Goal: Transaction & Acquisition: Book appointment/travel/reservation

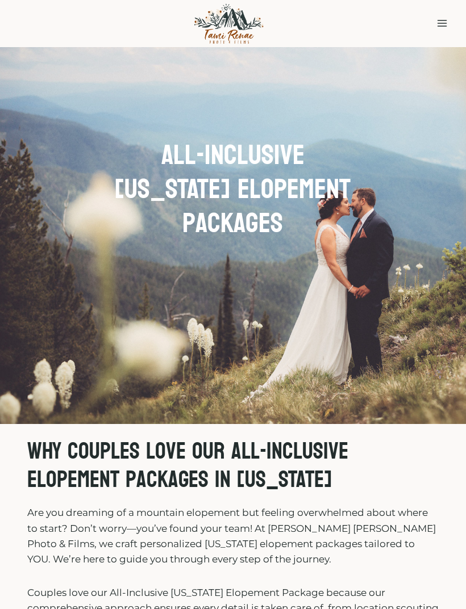
click at [278, 23] on button "Toggle Menu" at bounding box center [441, 24] width 21 height 18
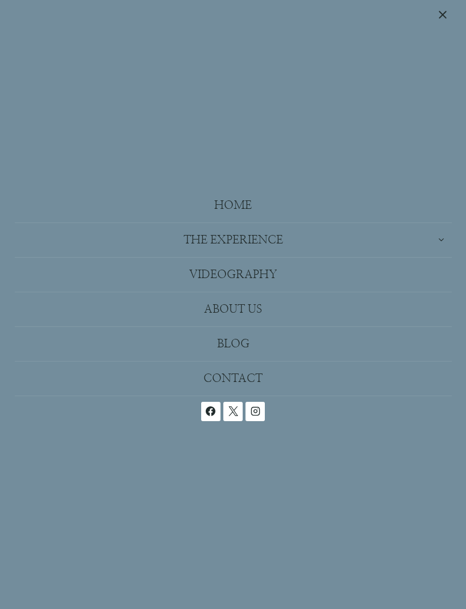
click at [267, 240] on button "Toggle child menu Expand" at bounding box center [233, 240] width 437 height 34
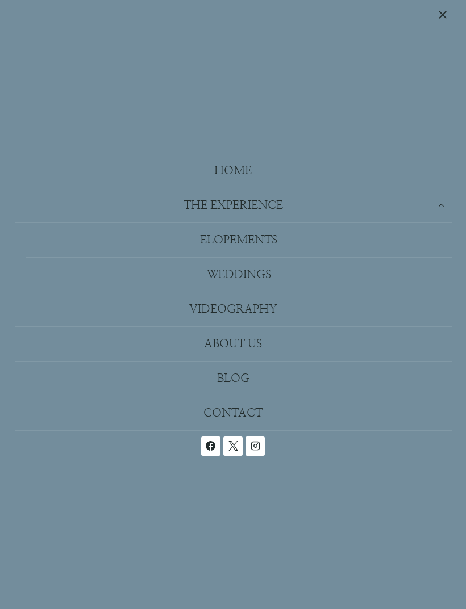
click at [258, 239] on link "Elopements" at bounding box center [238, 240] width 425 height 35
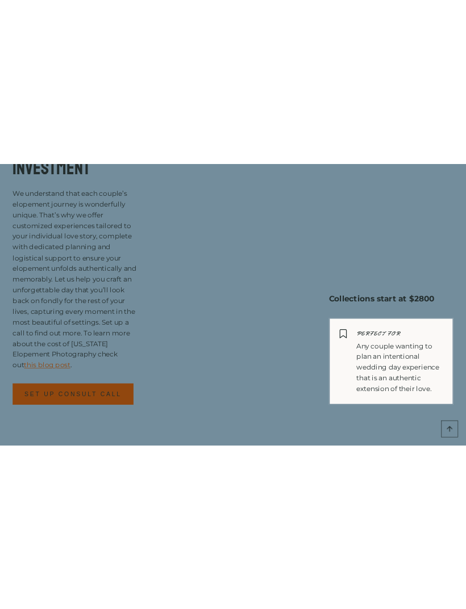
scroll to position [7888, 0]
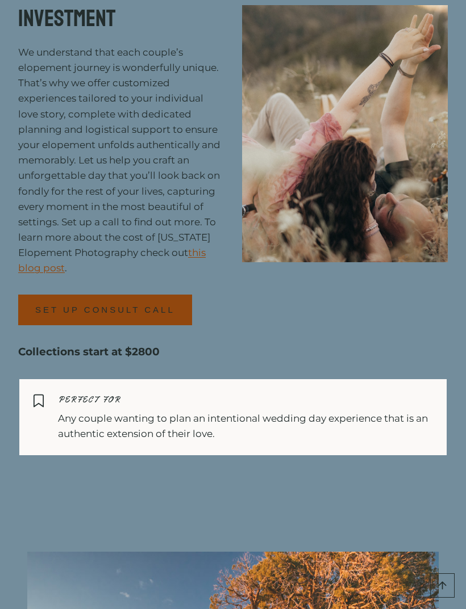
click at [216, 325] on div "SET UP CONSULT CALL" at bounding box center [121, 310] width 206 height 31
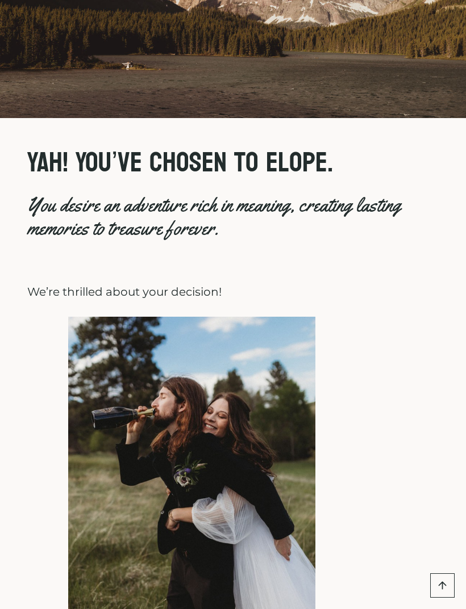
scroll to position [0, 0]
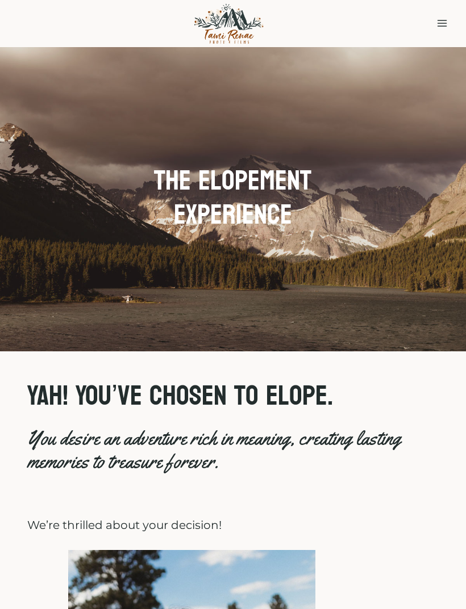
click at [438, 25] on icon "Toggle Menu" at bounding box center [441, 23] width 11 height 11
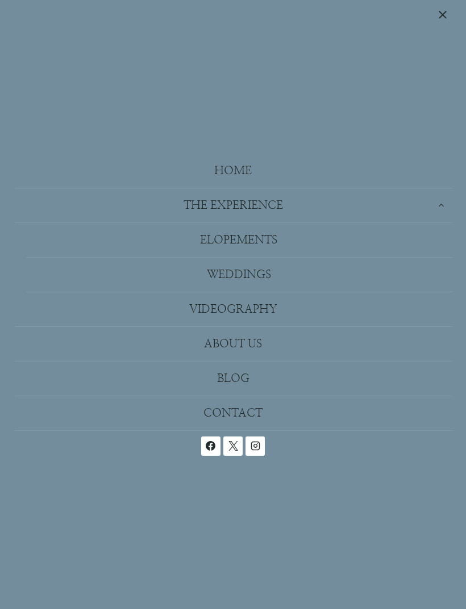
click at [241, 169] on link "Home" at bounding box center [233, 171] width 437 height 35
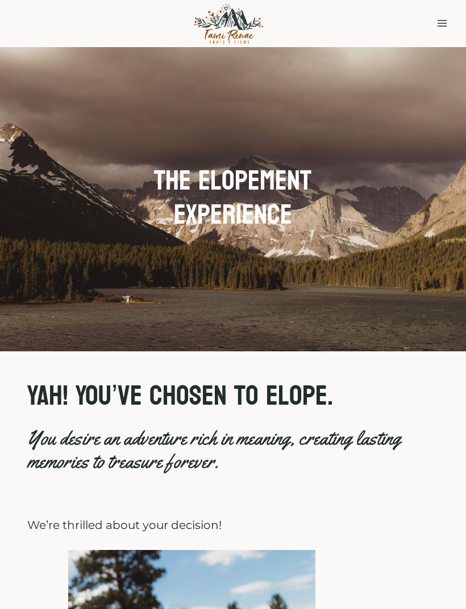
click at [445, 20] on icon "Toggle Menu" at bounding box center [441, 23] width 11 height 11
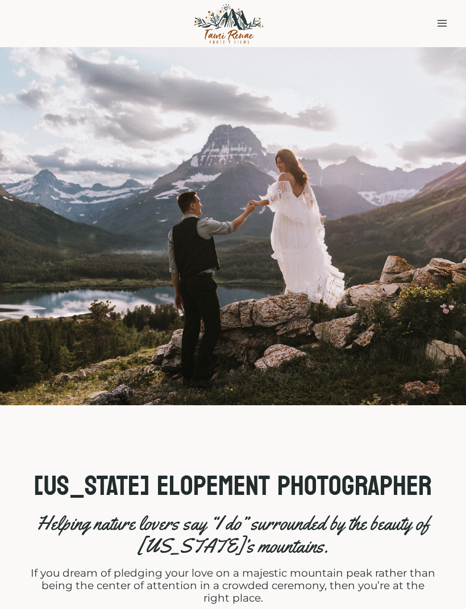
click at [437, 23] on icon "Toggle Menu" at bounding box center [441, 23] width 11 height 11
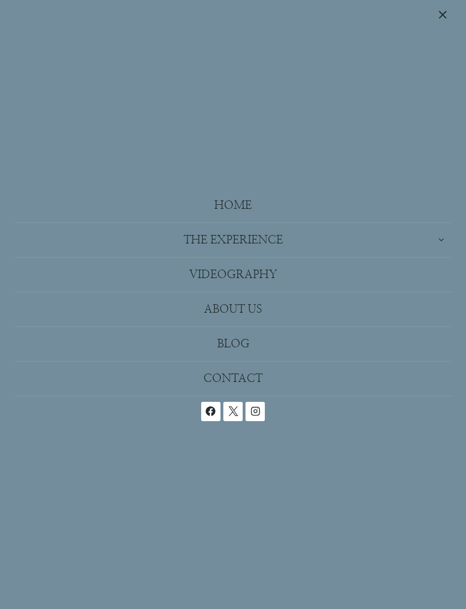
click at [438, 236] on icon "Expand" at bounding box center [441, 240] width 9 height 9
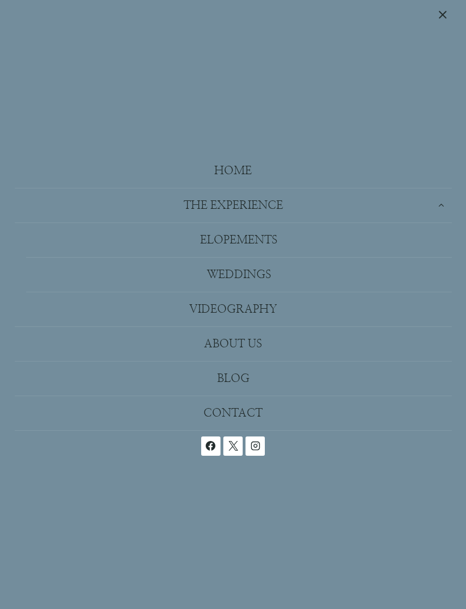
click at [272, 240] on link "Elopements" at bounding box center [238, 240] width 425 height 35
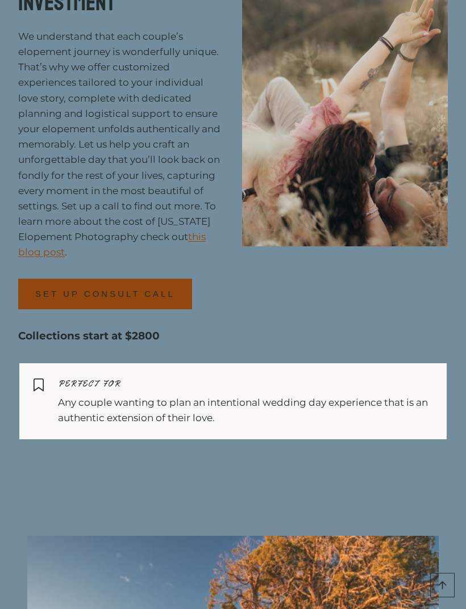
scroll to position [7903, 0]
click at [204, 258] on link "this blog post" at bounding box center [111, 244] width 187 height 27
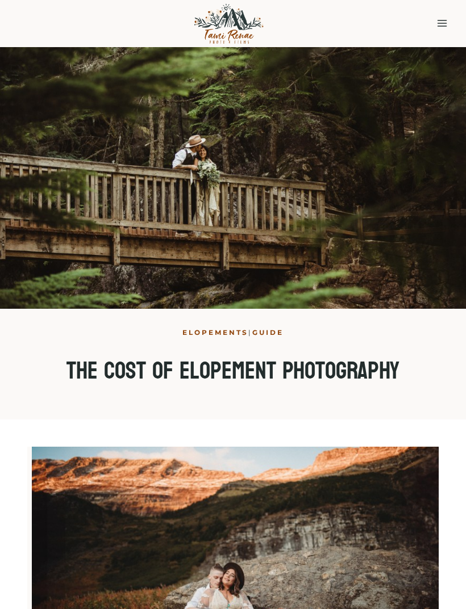
click at [445, 17] on button "Toggle Menu" at bounding box center [441, 24] width 21 height 18
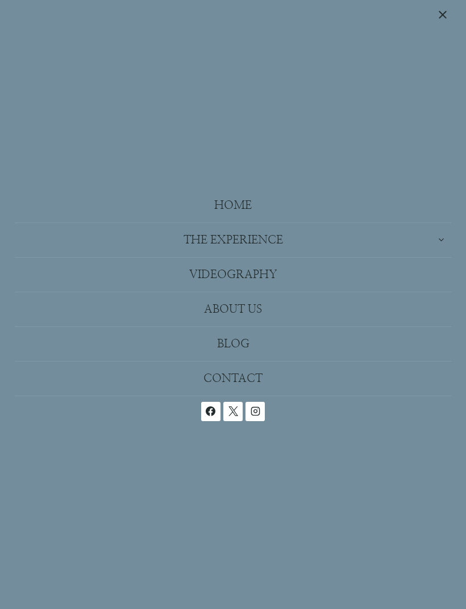
click at [412, 247] on button "Toggle child menu Expand" at bounding box center [233, 240] width 437 height 34
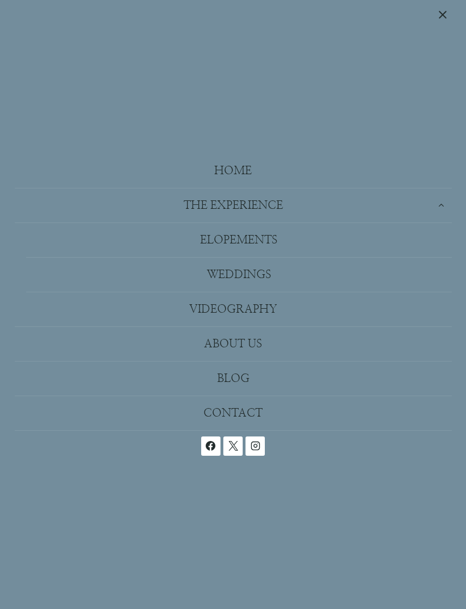
click at [263, 242] on link "Elopements" at bounding box center [238, 240] width 425 height 35
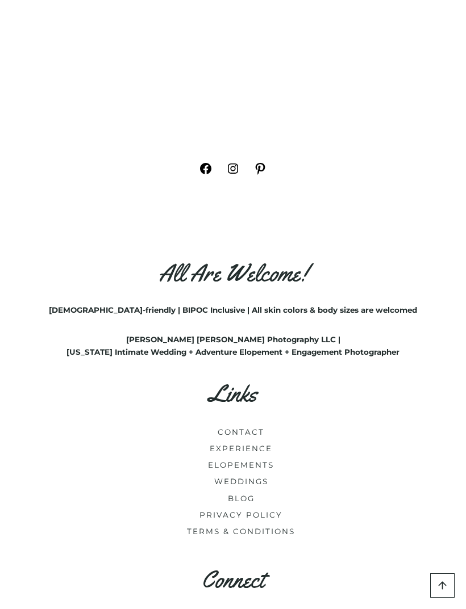
scroll to position [11564, 0]
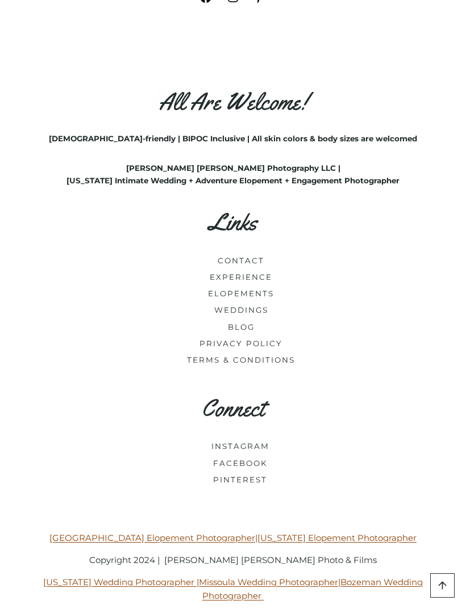
click at [254, 451] on link "INSTAGRAM" at bounding box center [240, 446] width 58 height 9
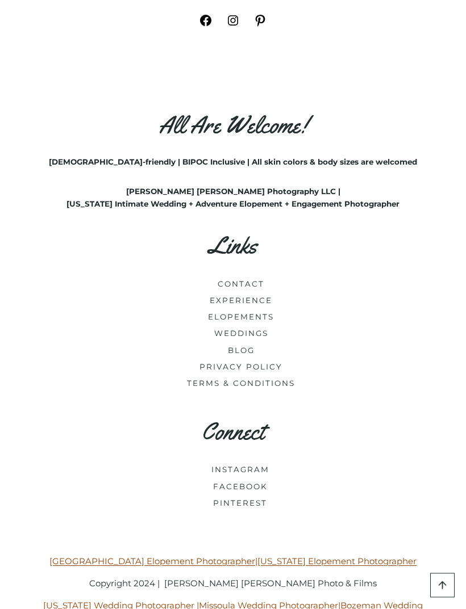
scroll to position [11541, 0]
click at [260, 321] on link "ELOPEMENTS" at bounding box center [241, 316] width 66 height 9
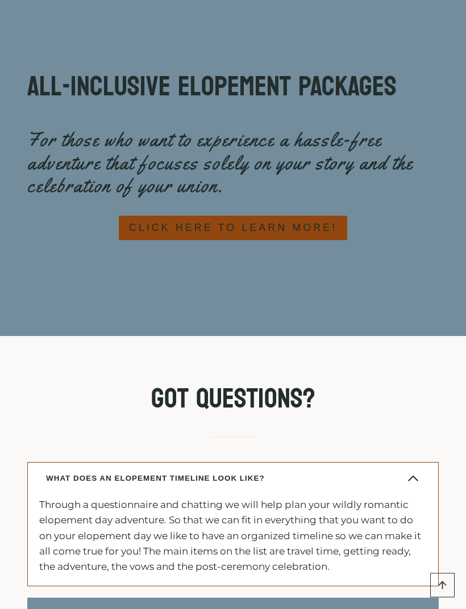
scroll to position [8824, 0]
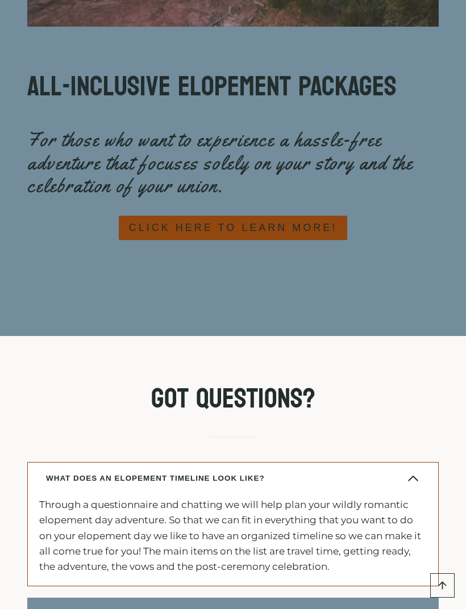
click at [281, 240] on link "CLICK HERE TO LEARN MORE!" at bounding box center [233, 228] width 228 height 24
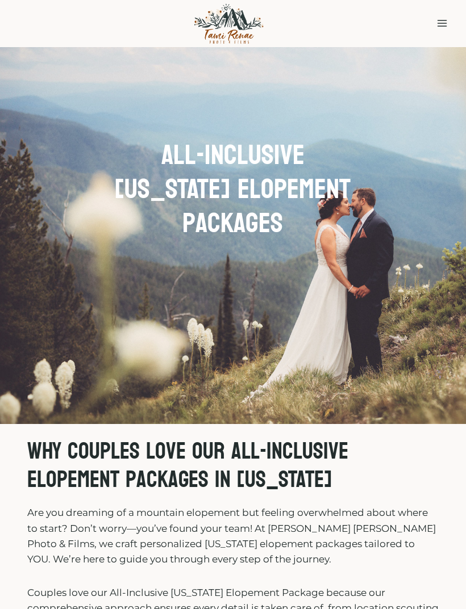
click at [440, 23] on icon "Open menu" at bounding box center [442, 23] width 10 height 7
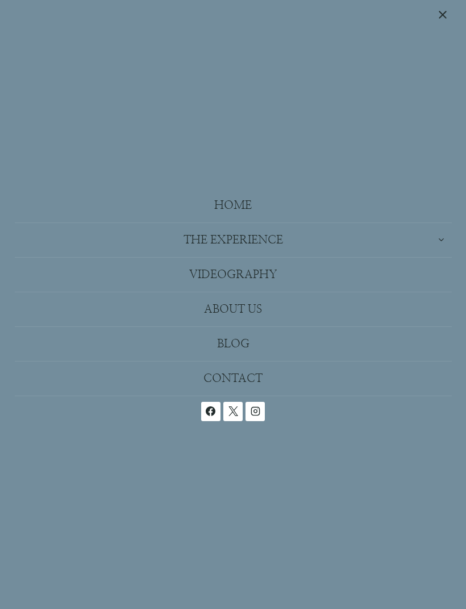
click at [246, 206] on link "Home" at bounding box center [233, 206] width 437 height 35
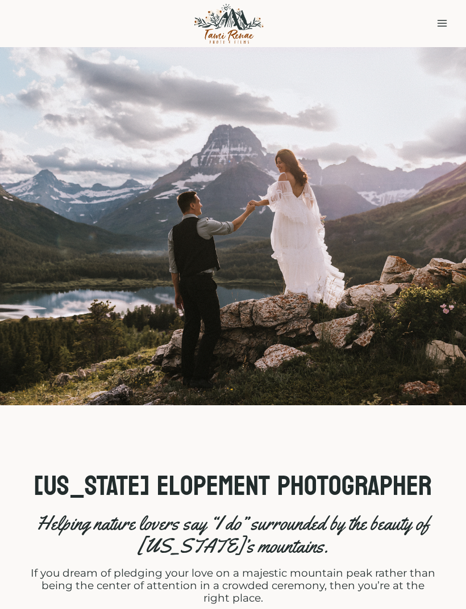
click at [432, 36] on div "Toggle Menu" at bounding box center [441, 23] width 21 height 47
click at [438, 28] on icon "Toggle Menu" at bounding box center [441, 23] width 11 height 11
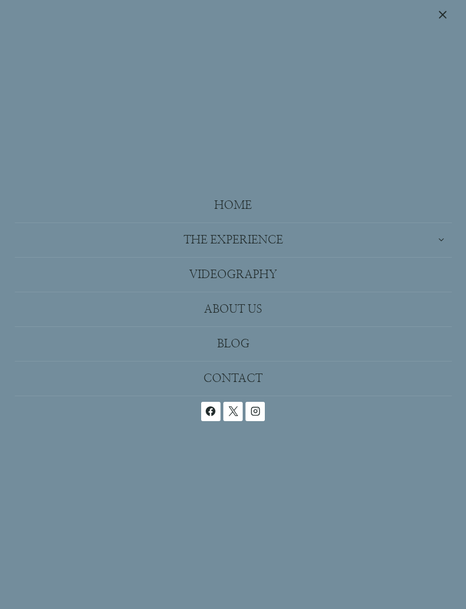
click at [263, 306] on link "About Us" at bounding box center [233, 309] width 437 height 35
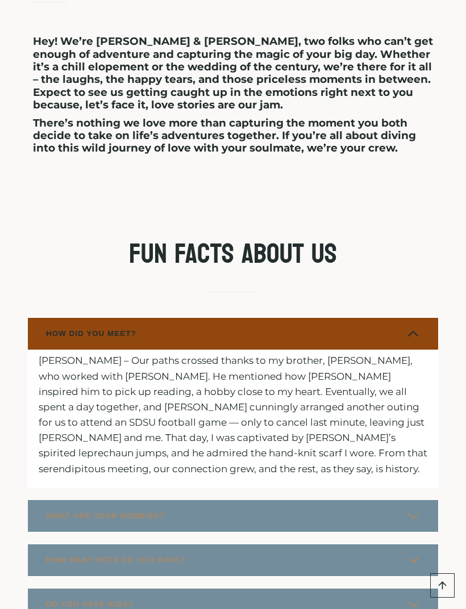
scroll to position [1533, 0]
